Goal: Check status: Check status

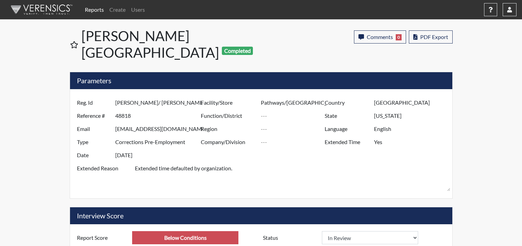
select select
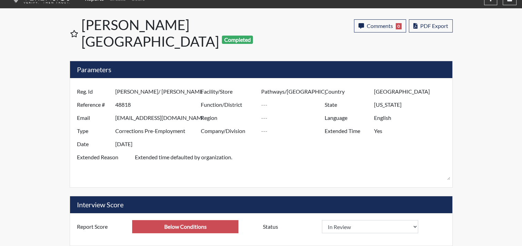
scroll to position [115, 287]
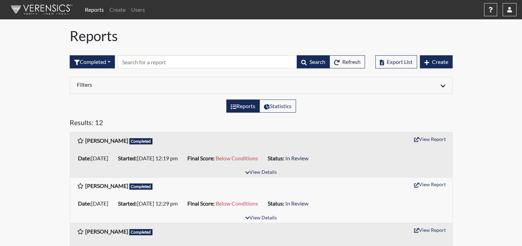
scroll to position [7, 0]
